Goal: Information Seeking & Learning: Check status

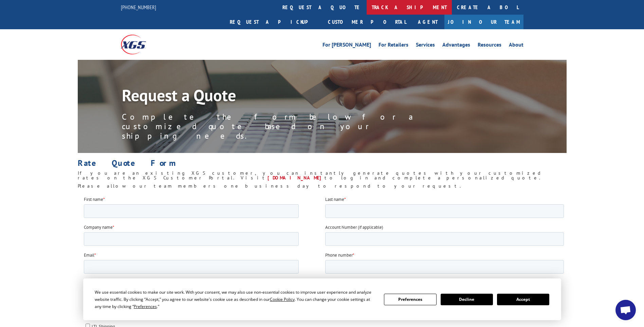
click at [367, 7] on link "track a shipment" at bounding box center [409, 7] width 85 height 15
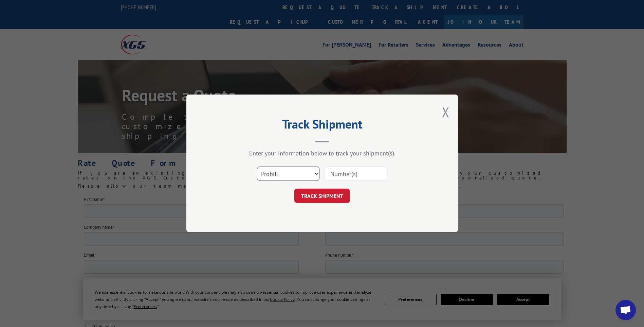
click at [292, 180] on select "Select category... Probill BOL PO" at bounding box center [288, 174] width 62 height 14
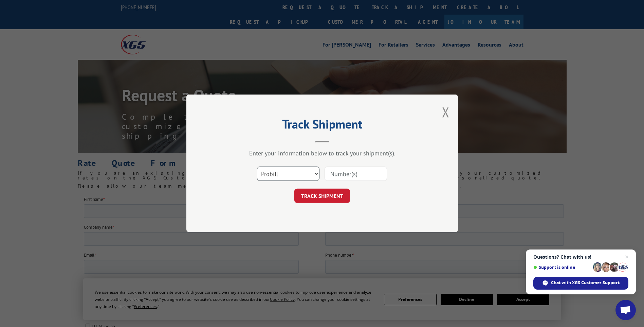
select select "bol"
click at [257, 167] on select "Select category... Probill BOL PO" at bounding box center [288, 174] width 62 height 14
click at [331, 172] on input at bounding box center [356, 174] width 62 height 14
type input "7052390"
click at [331, 194] on button "TRACK SHIPMENT" at bounding box center [322, 196] width 56 height 14
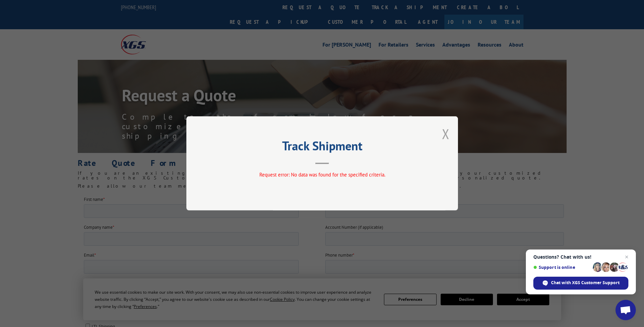
click at [445, 132] on button "Close modal" at bounding box center [445, 134] width 7 height 18
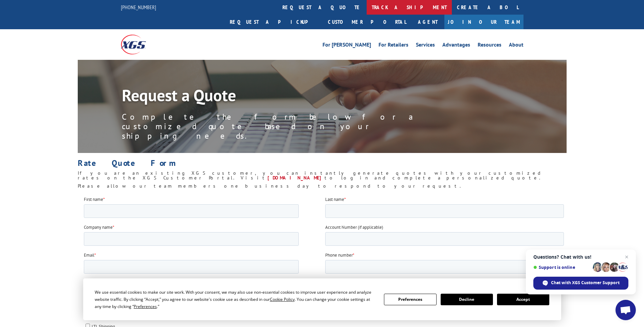
click at [367, 5] on link "track a shipment" at bounding box center [409, 7] width 85 height 15
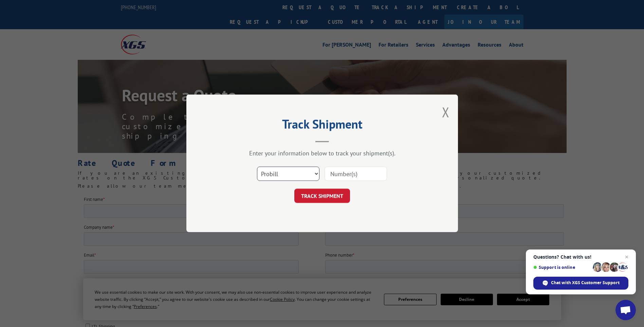
click at [293, 171] on select "Select category... Probill BOL PO" at bounding box center [288, 174] width 62 height 14
select select "bol"
click at [257, 167] on select "Select category... Probill BOL PO" at bounding box center [288, 174] width 62 height 14
click at [333, 176] on input at bounding box center [356, 174] width 62 height 14
type input "7052390"
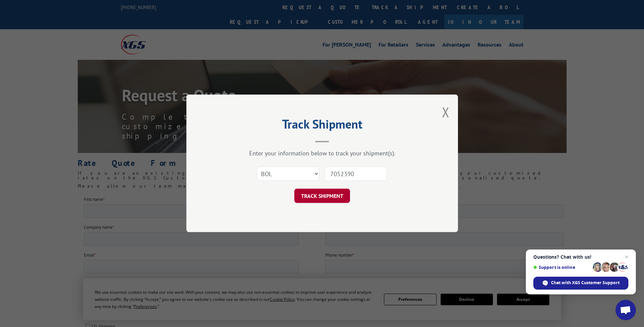
click at [336, 197] on button "TRACK SHIPMENT" at bounding box center [322, 196] width 56 height 14
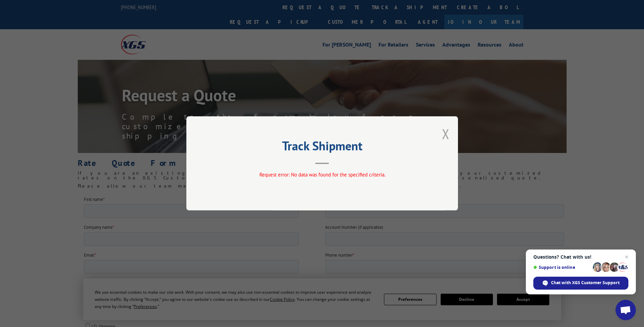
click at [447, 135] on button "Close modal" at bounding box center [445, 134] width 7 height 18
